Goal: Find specific page/section: Find specific page/section

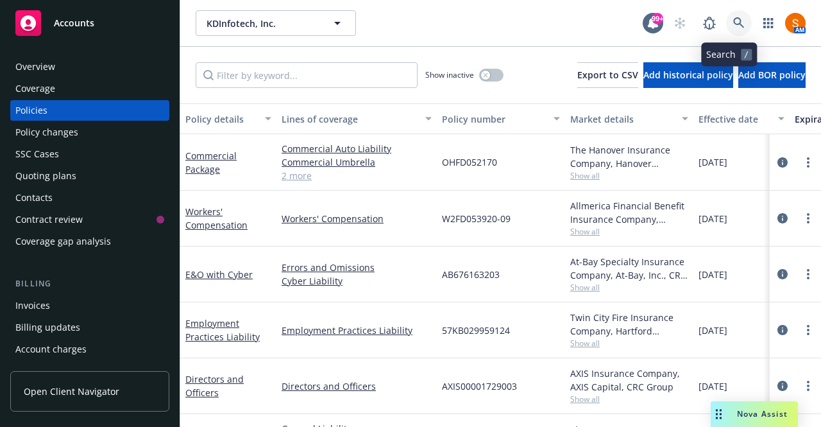
click at [733, 25] on icon at bounding box center [738, 22] width 11 height 11
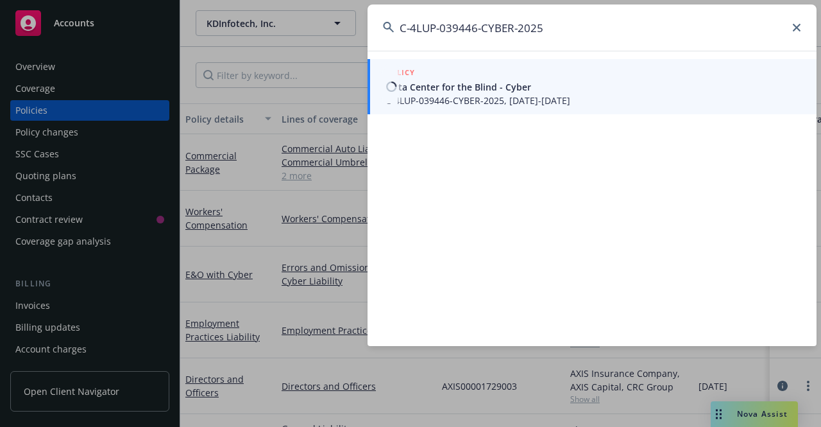
type input "C-4LUP-039446-CYBER-2025"
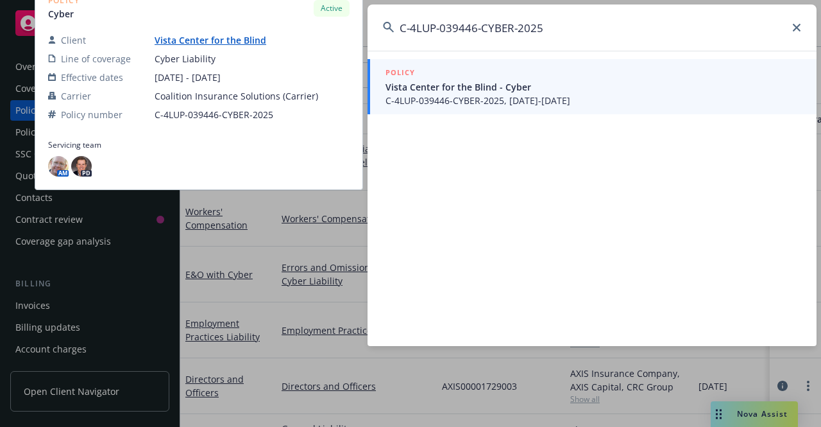
click at [545, 90] on span "Vista Center for the Blind - Cyber" at bounding box center [594, 86] width 416 height 13
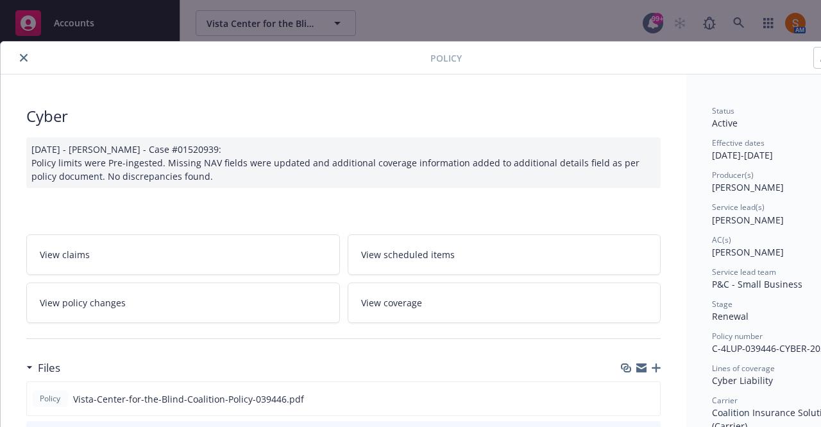
click at [26, 60] on icon "close" at bounding box center [24, 58] width 8 height 8
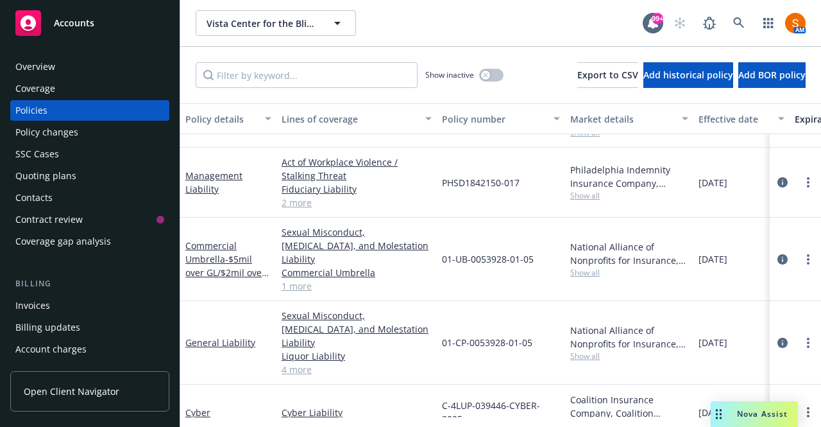
scroll to position [150, 0]
click at [70, 305] on div "Invoices" at bounding box center [89, 305] width 149 height 21
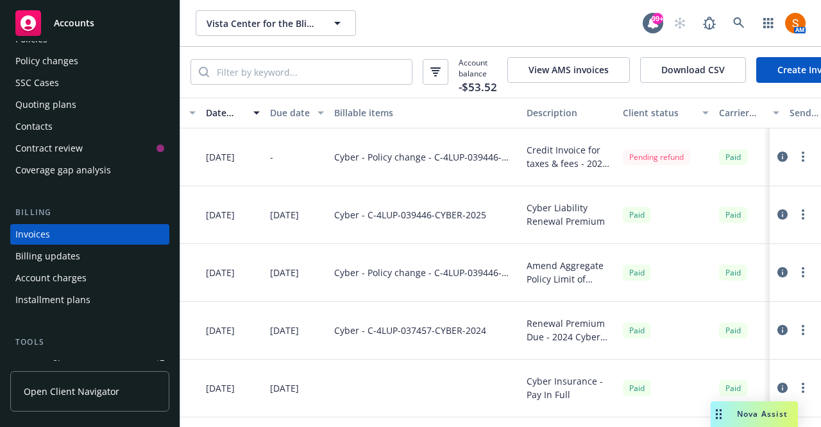
scroll to position [0, 128]
click at [725, 25] on div "AM" at bounding box center [736, 23] width 139 height 26
click at [732, 26] on link at bounding box center [739, 23] width 26 height 26
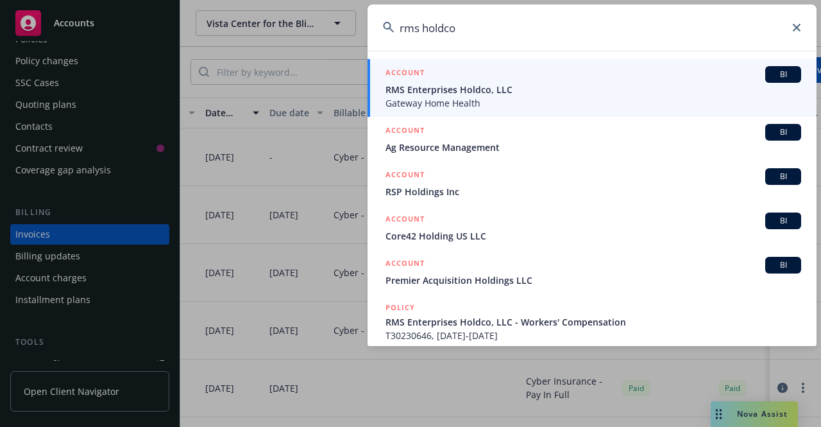
type input "rms holdco"
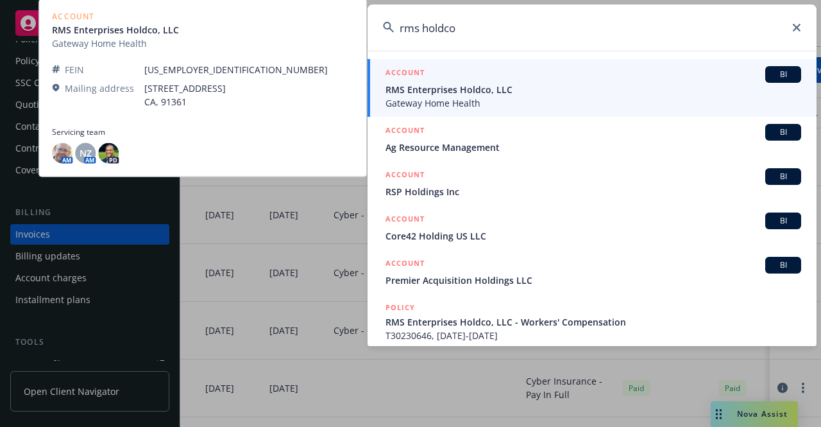
click at [493, 94] on span "RMS Enterprises Holdco, LLC" at bounding box center [594, 89] width 416 height 13
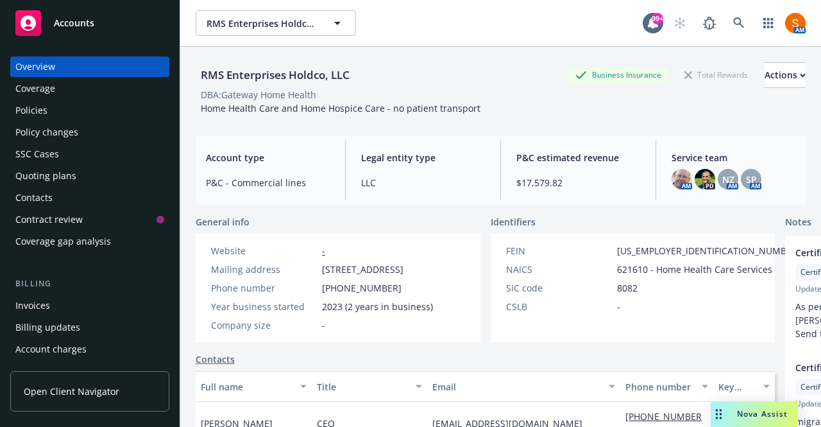
click at [91, 114] on div "Policies" at bounding box center [89, 110] width 149 height 21
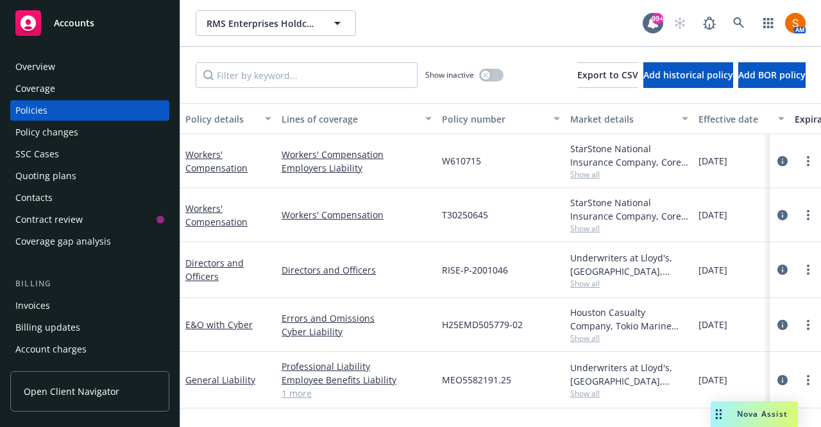
scroll to position [55, 0]
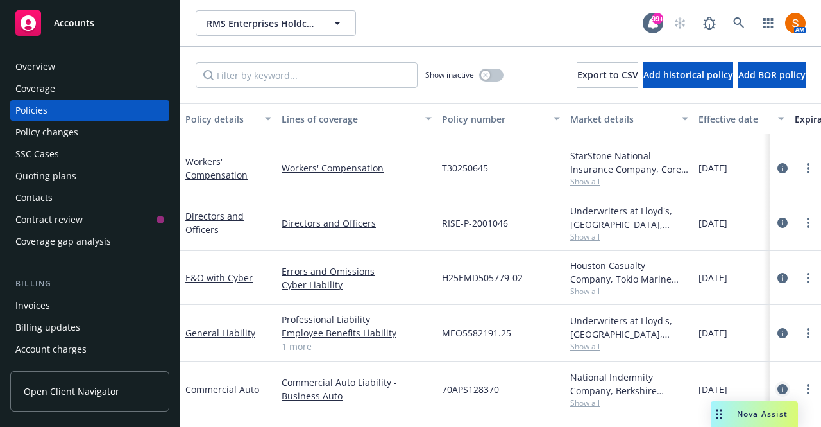
click at [778, 384] on icon "circleInformation" at bounding box center [783, 389] width 10 height 10
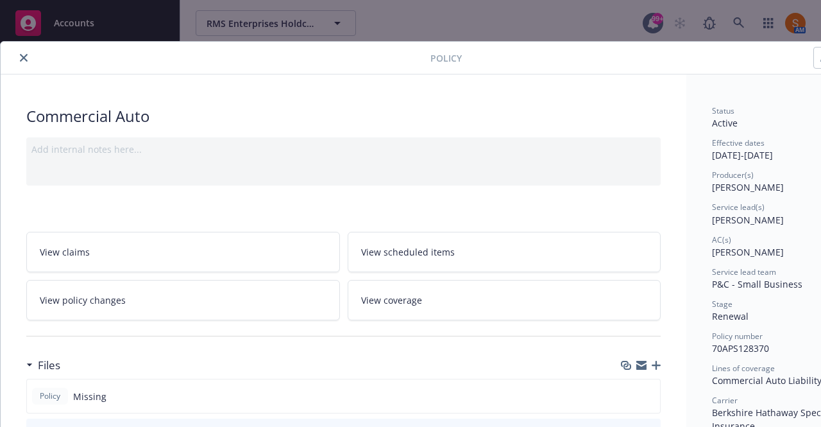
click at [24, 61] on icon "close" at bounding box center [24, 58] width 8 height 8
